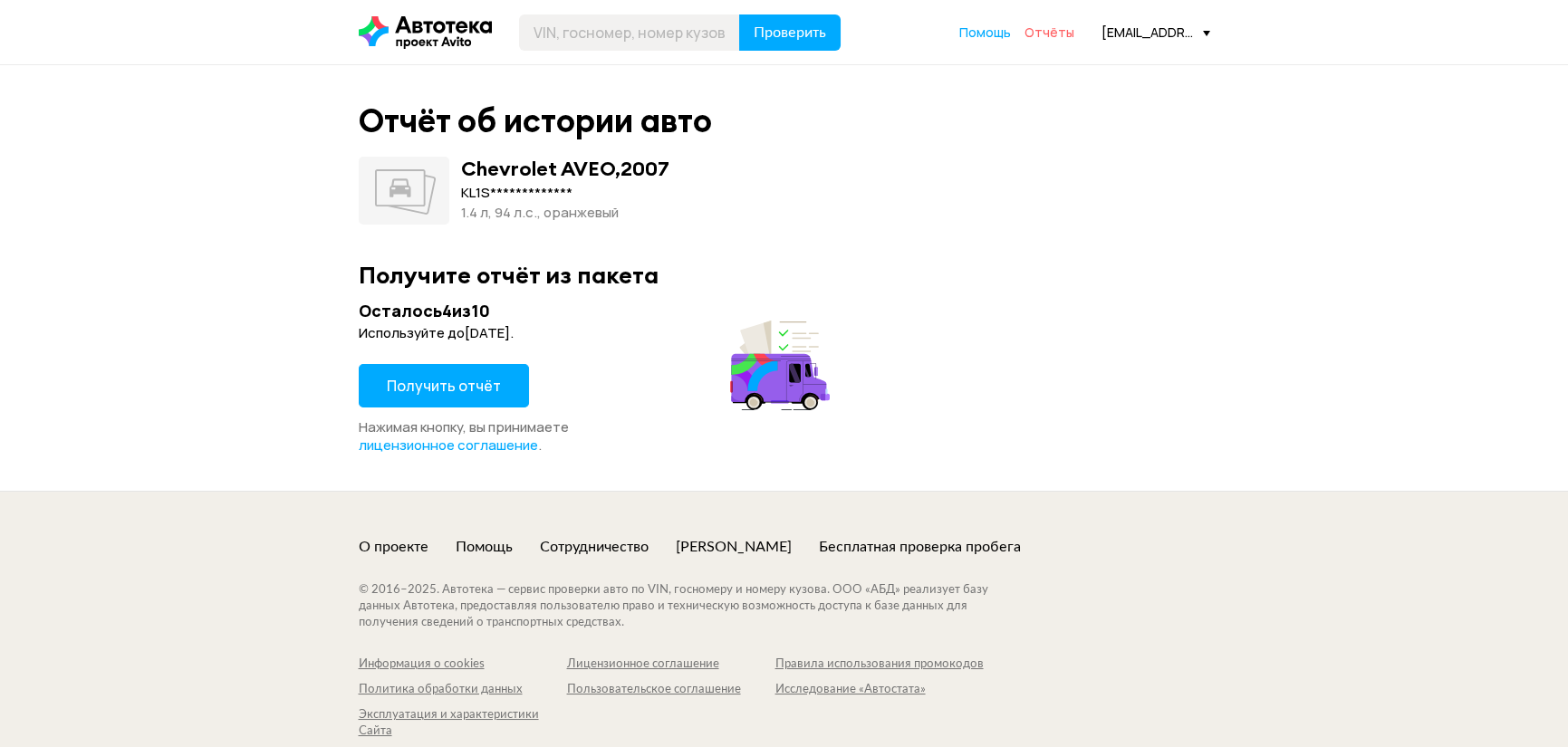
click at [1071, 34] on span "Отчёты" at bounding box center [1049, 32] width 50 height 18
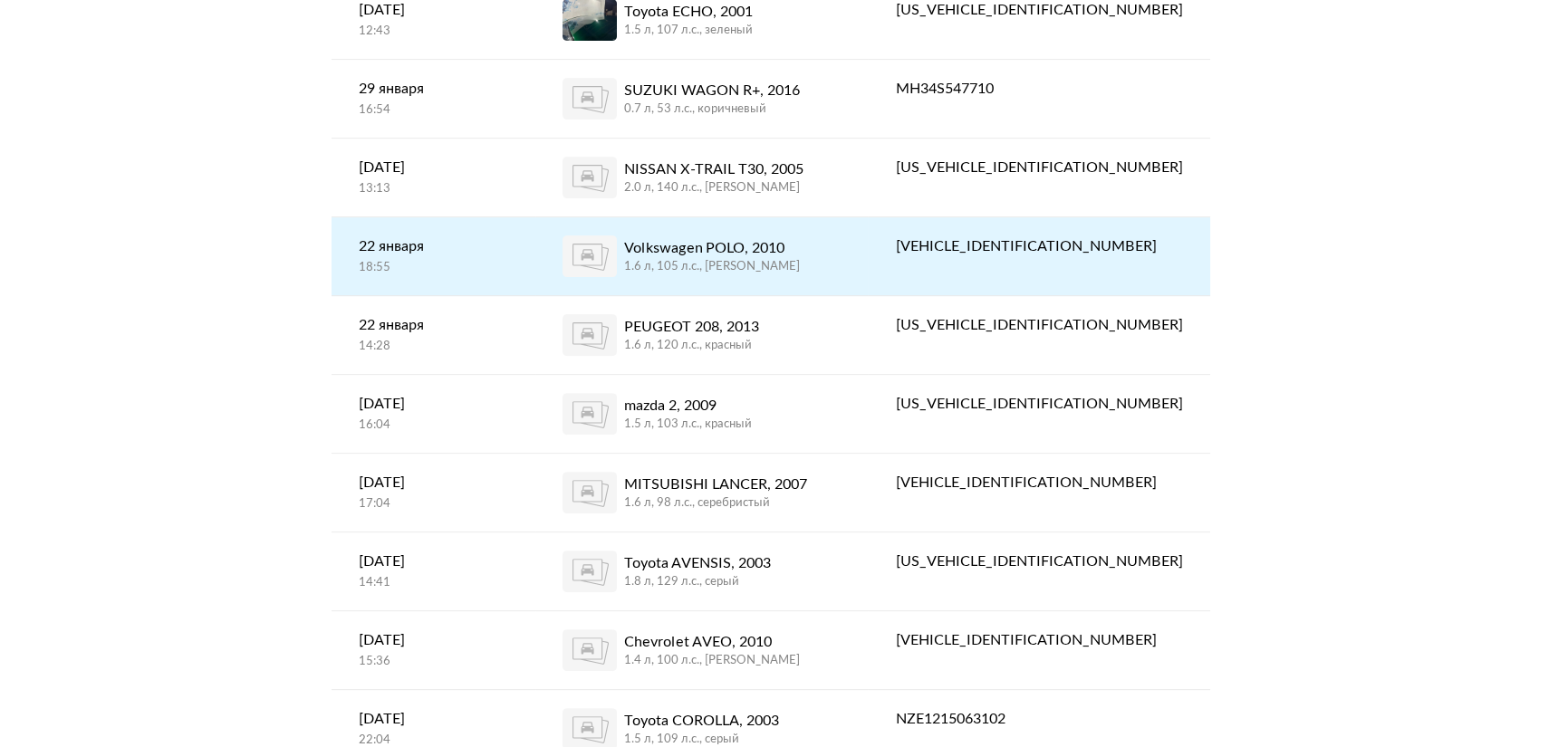
scroll to position [1811, 0]
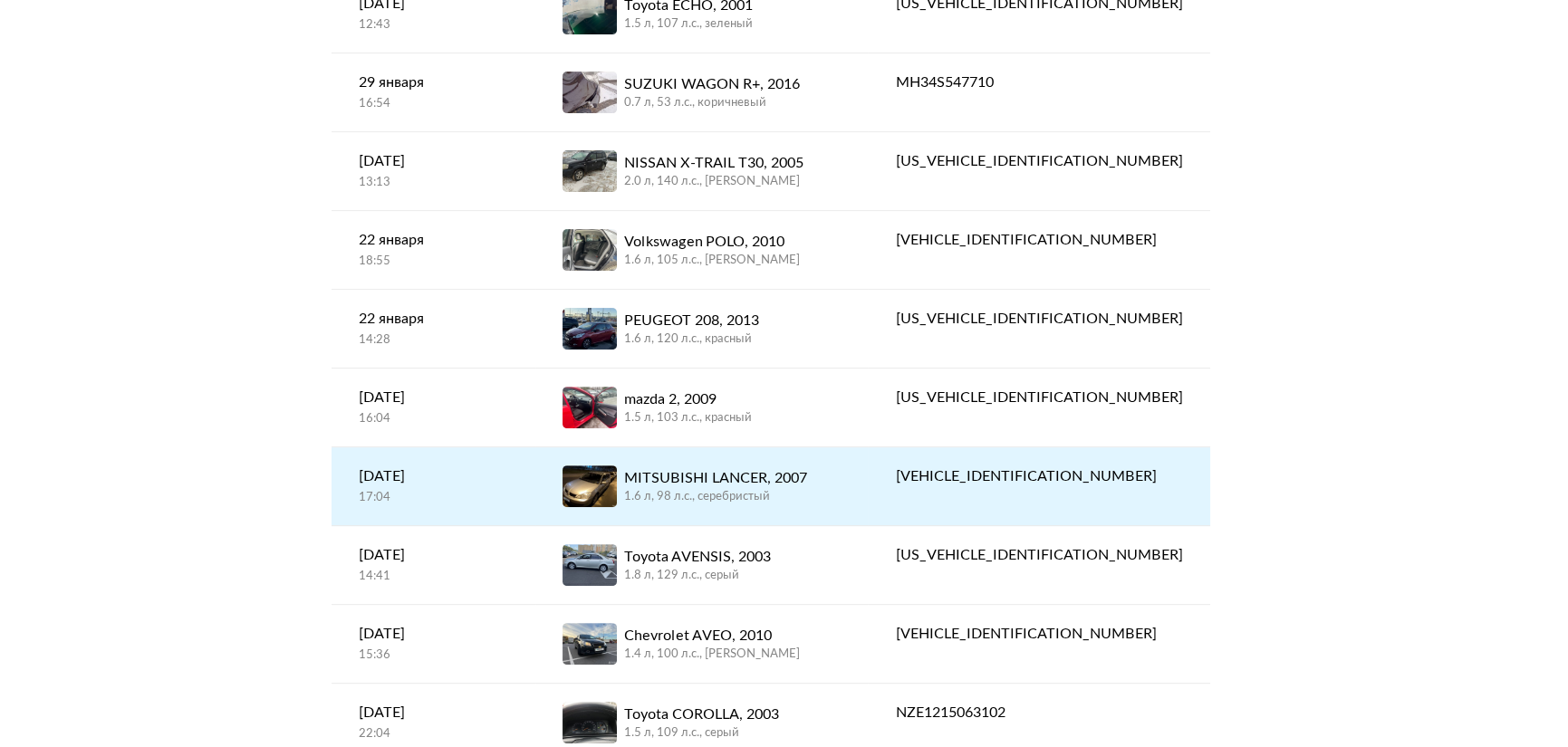
click at [1043, 474] on div "[VEHICLE_IDENTIFICATION_NUMBER]" at bounding box center [1038, 476] width 287 height 21
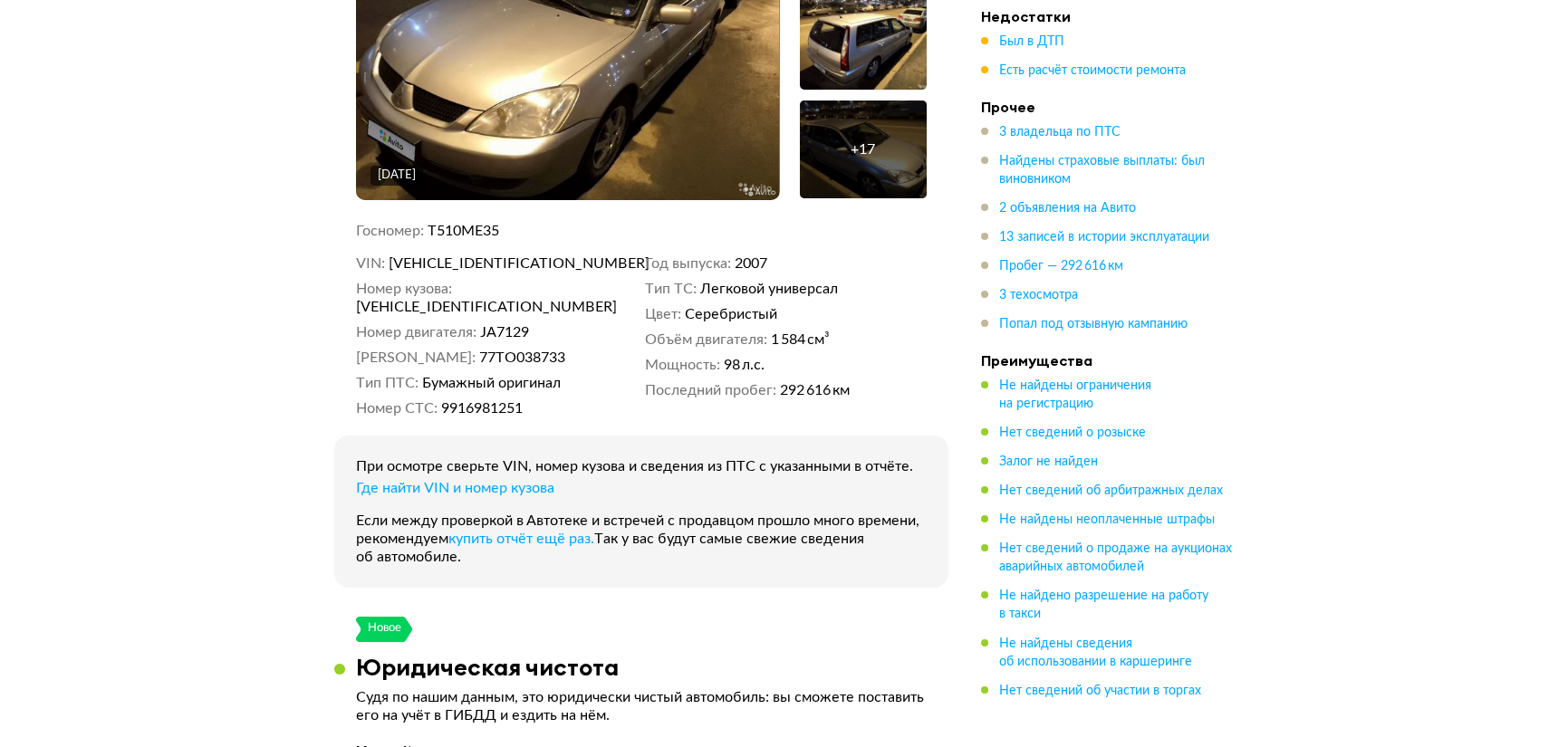
scroll to position [634, 0]
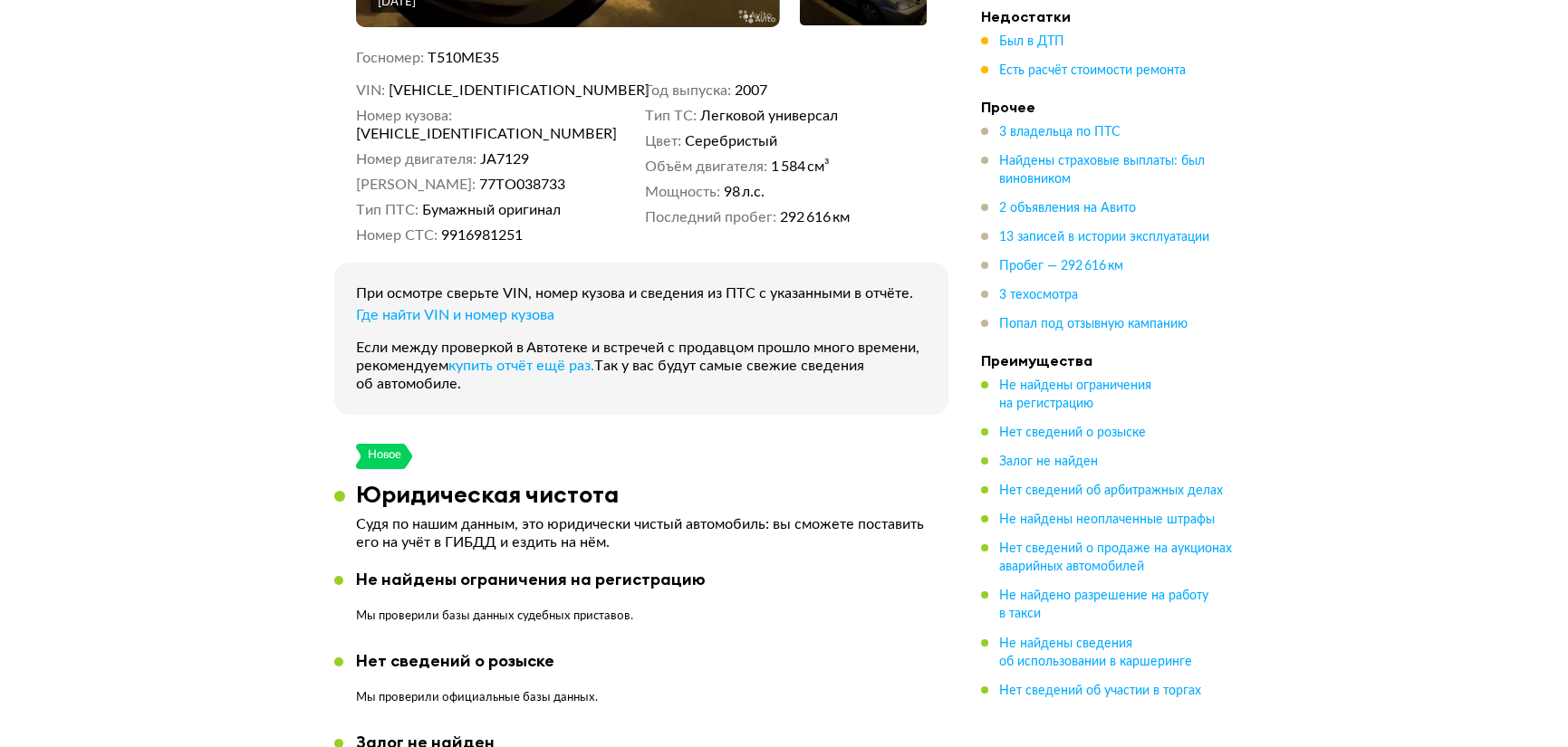
click at [548, 125] on span "[VEHICLE_IDENTIFICATION_NUMBER]" at bounding box center [460, 133] width 209 height 19
copy span "[VEHICLE_IDENTIFICATION_NUMBER]"
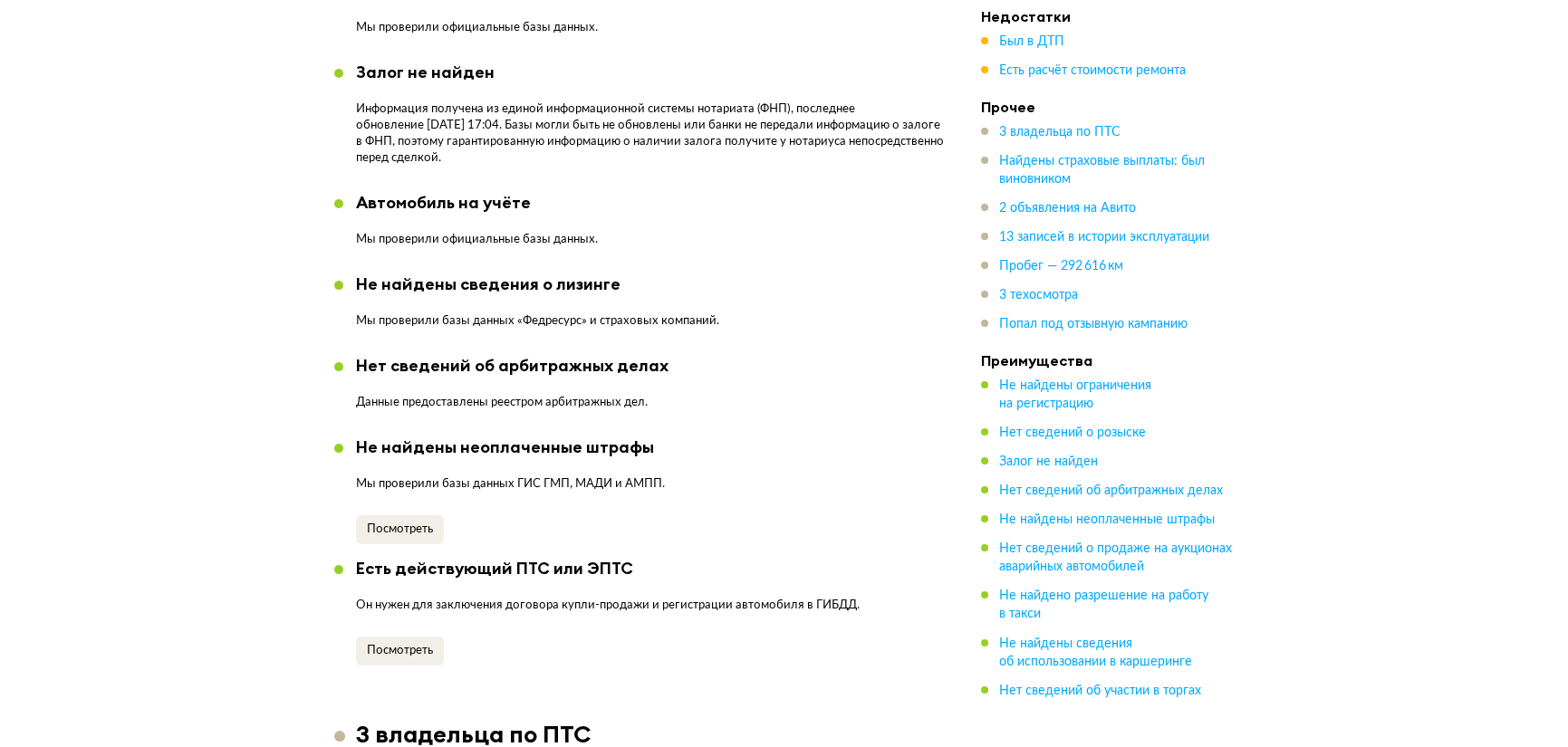
scroll to position [1358, 0]
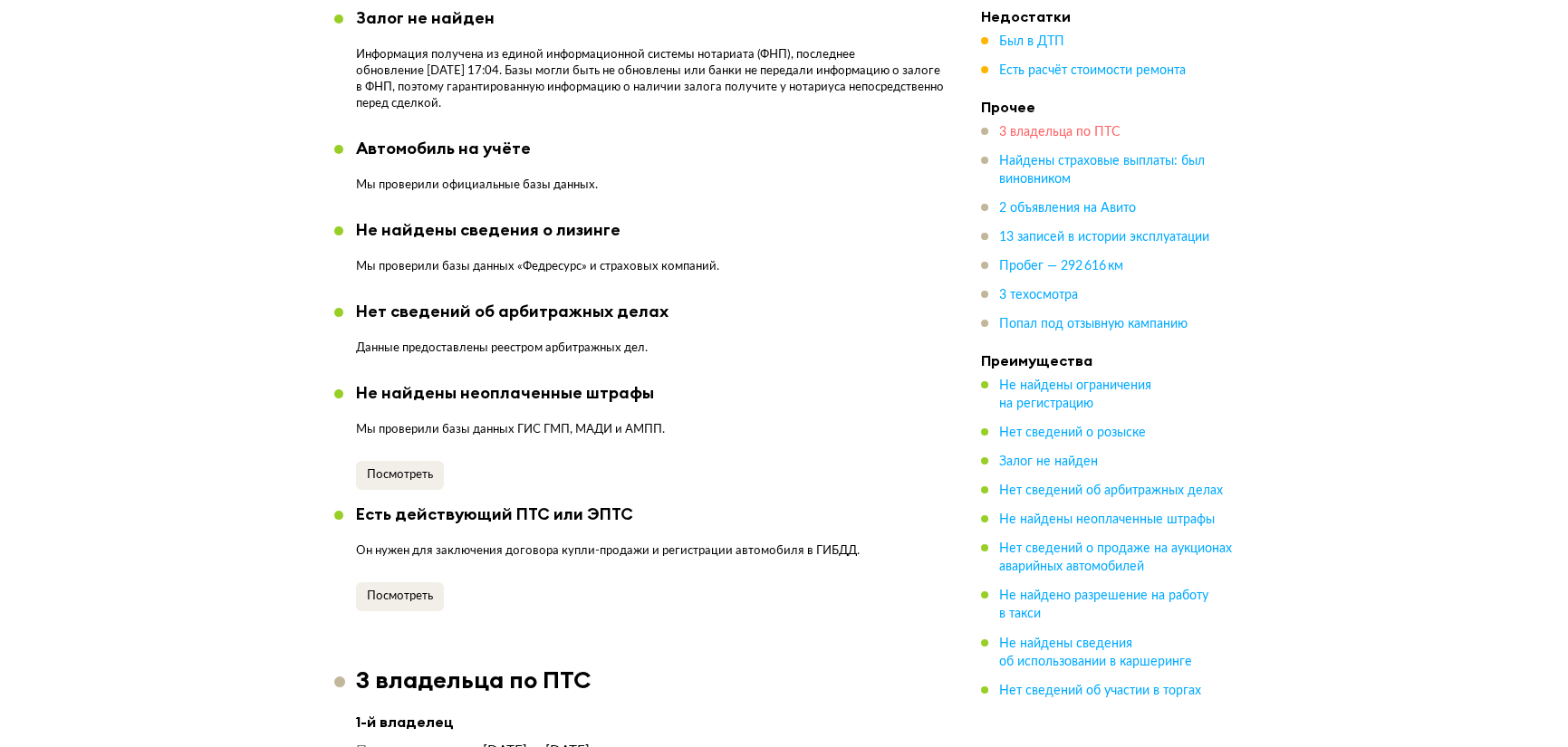
click at [1042, 138] on span "3 владельца по ПТС" at bounding box center [1059, 131] width 122 height 13
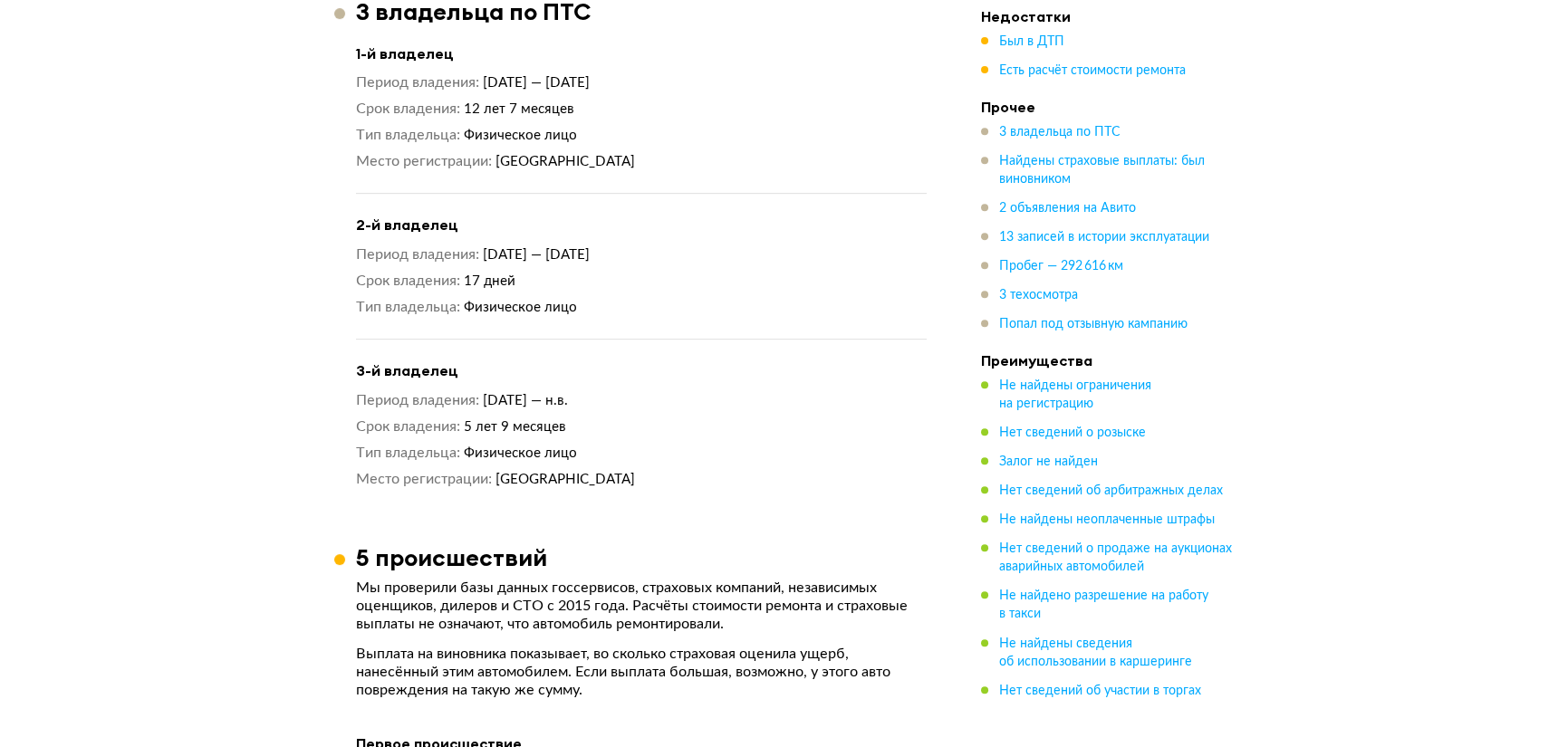
scroll to position [2182, 0]
